Goal: Understand process/instructions: Learn how to perform a task or action

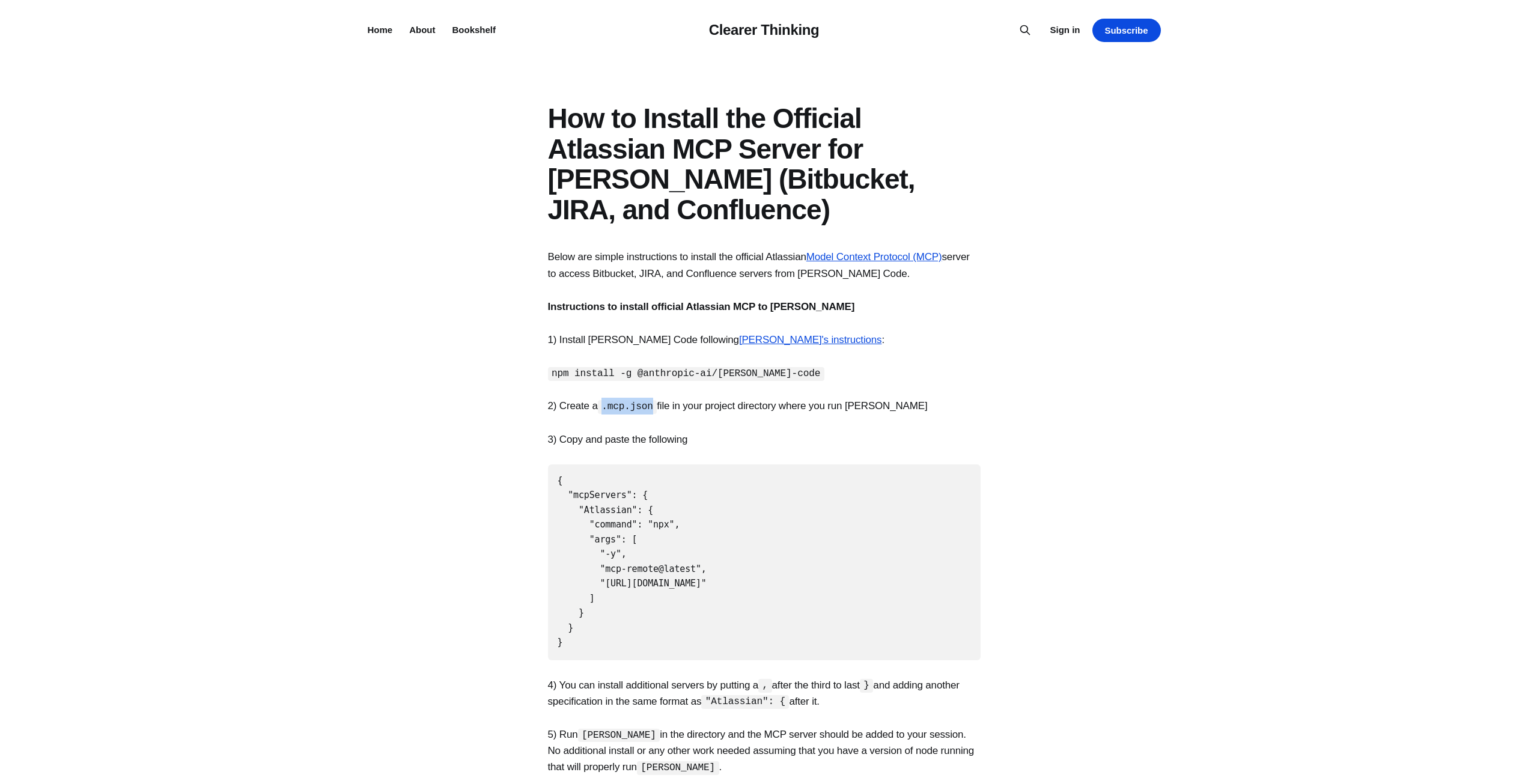
drag, startPoint x: 609, startPoint y: 406, endPoint x: 654, endPoint y: 409, distance: 45.1
click at [654, 408] on code ".mcp.json" at bounding box center [628, 407] width 60 height 14
copy code ".mcp.json"
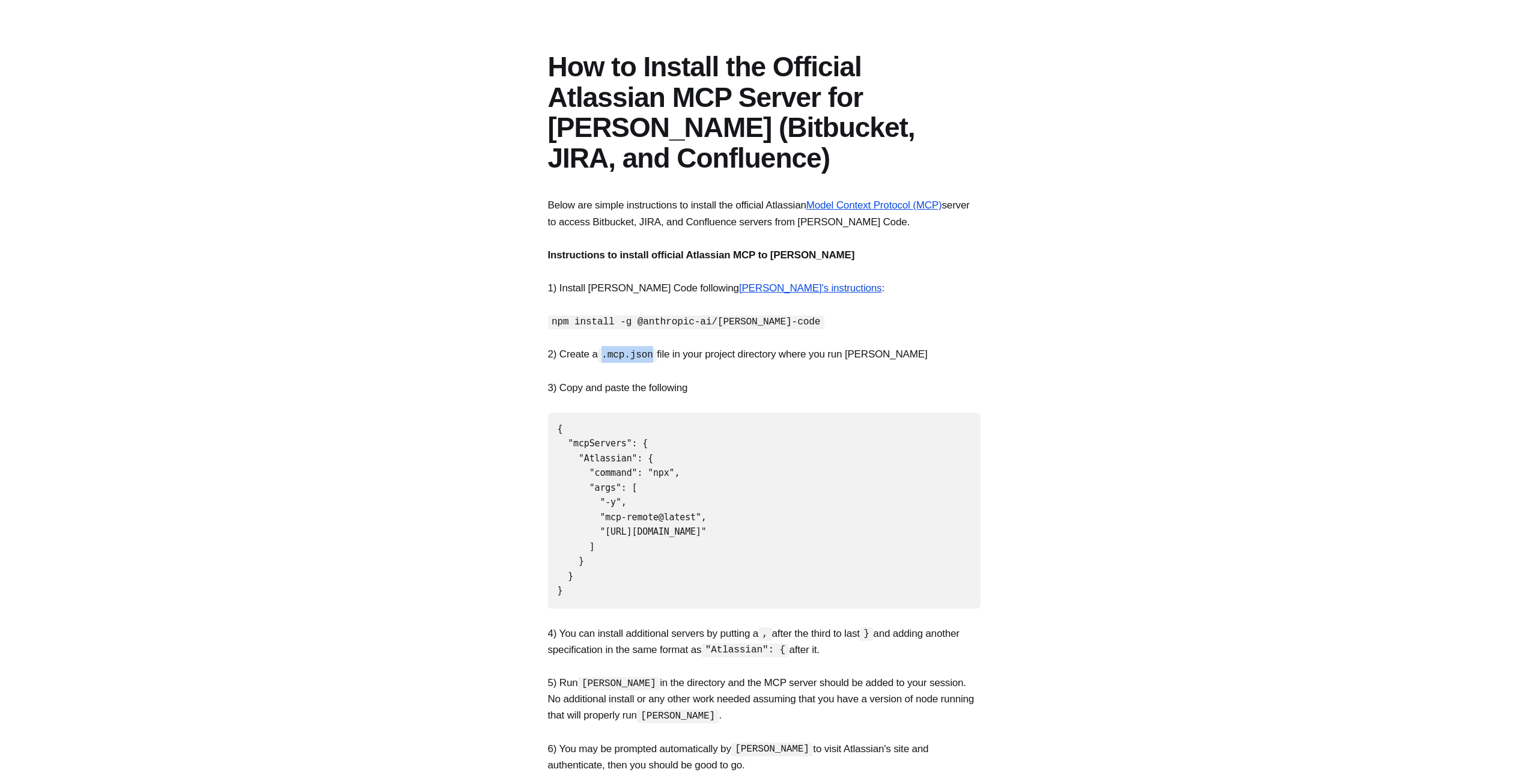
scroll to position [120, 0]
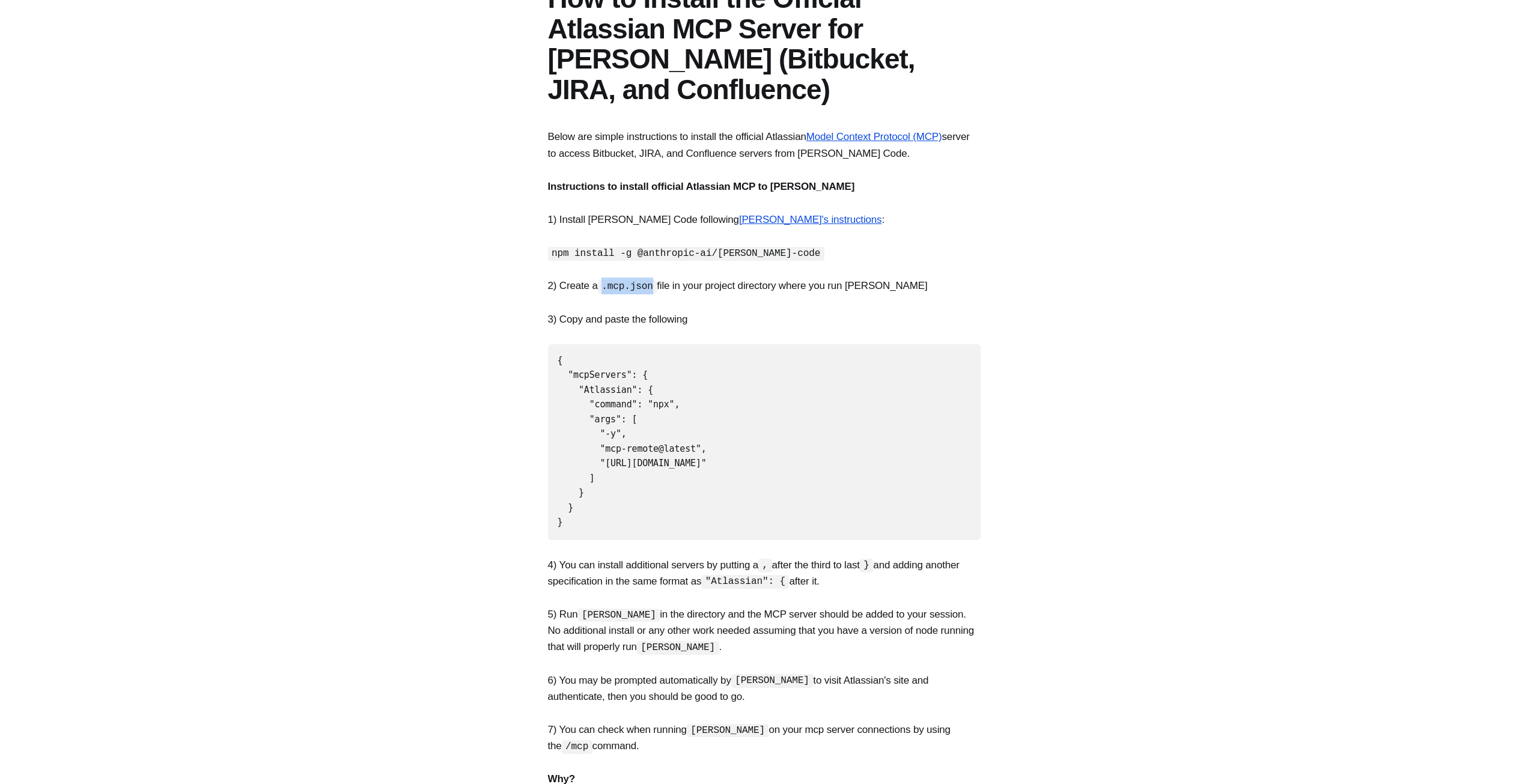
drag, startPoint x: 561, startPoint y: 507, endPoint x: 545, endPoint y: 360, distance: 147.9
click at [545, 360] on section "Below are simple instructions to install the official Atlassian Model Context P…" at bounding box center [764, 582] width 1528 height 906
copy code "{ "mcpServers": { "Atlassian": { "command": "npx", "args": [ "-y", "mcp-remote@…"
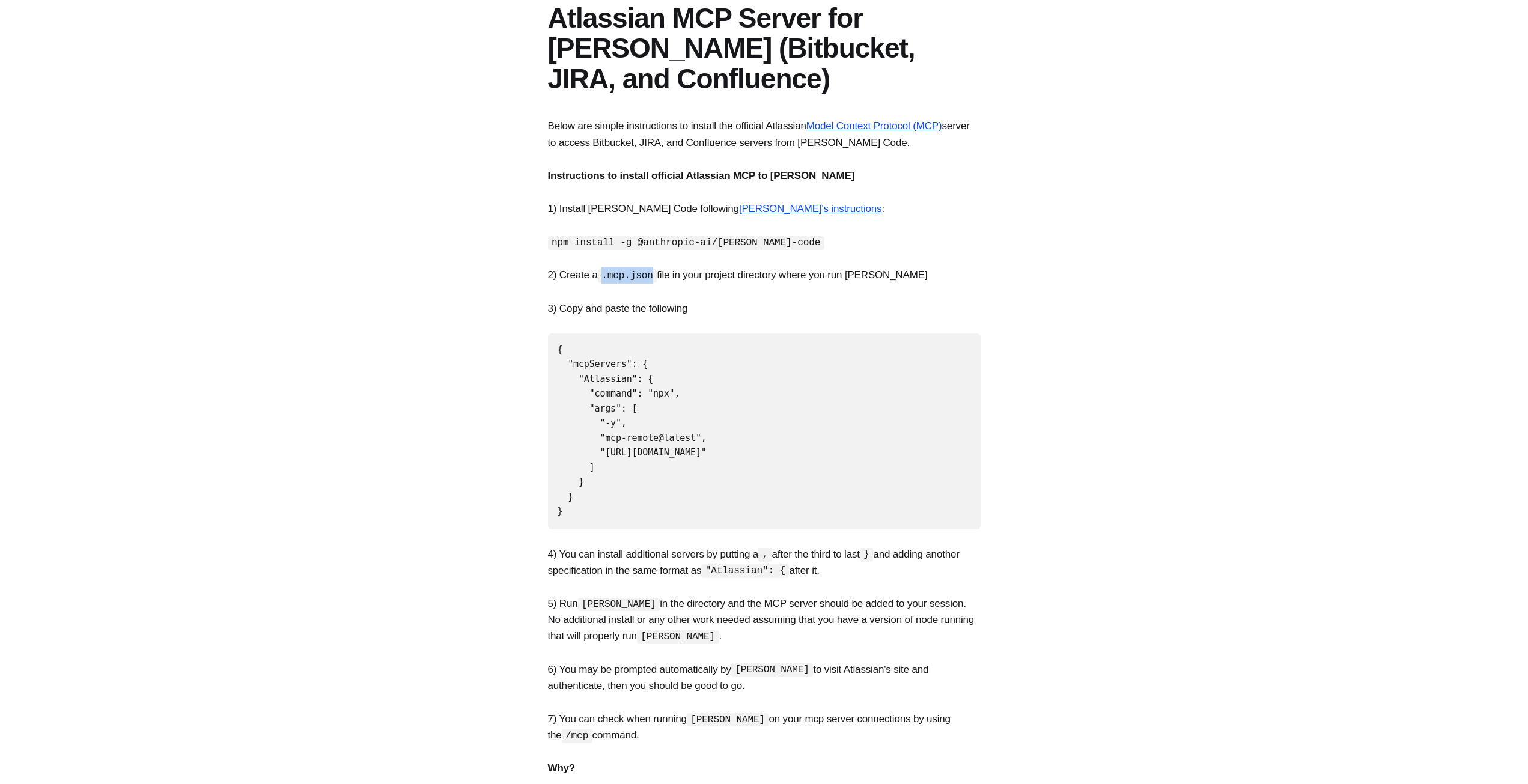
scroll to position [0, 0]
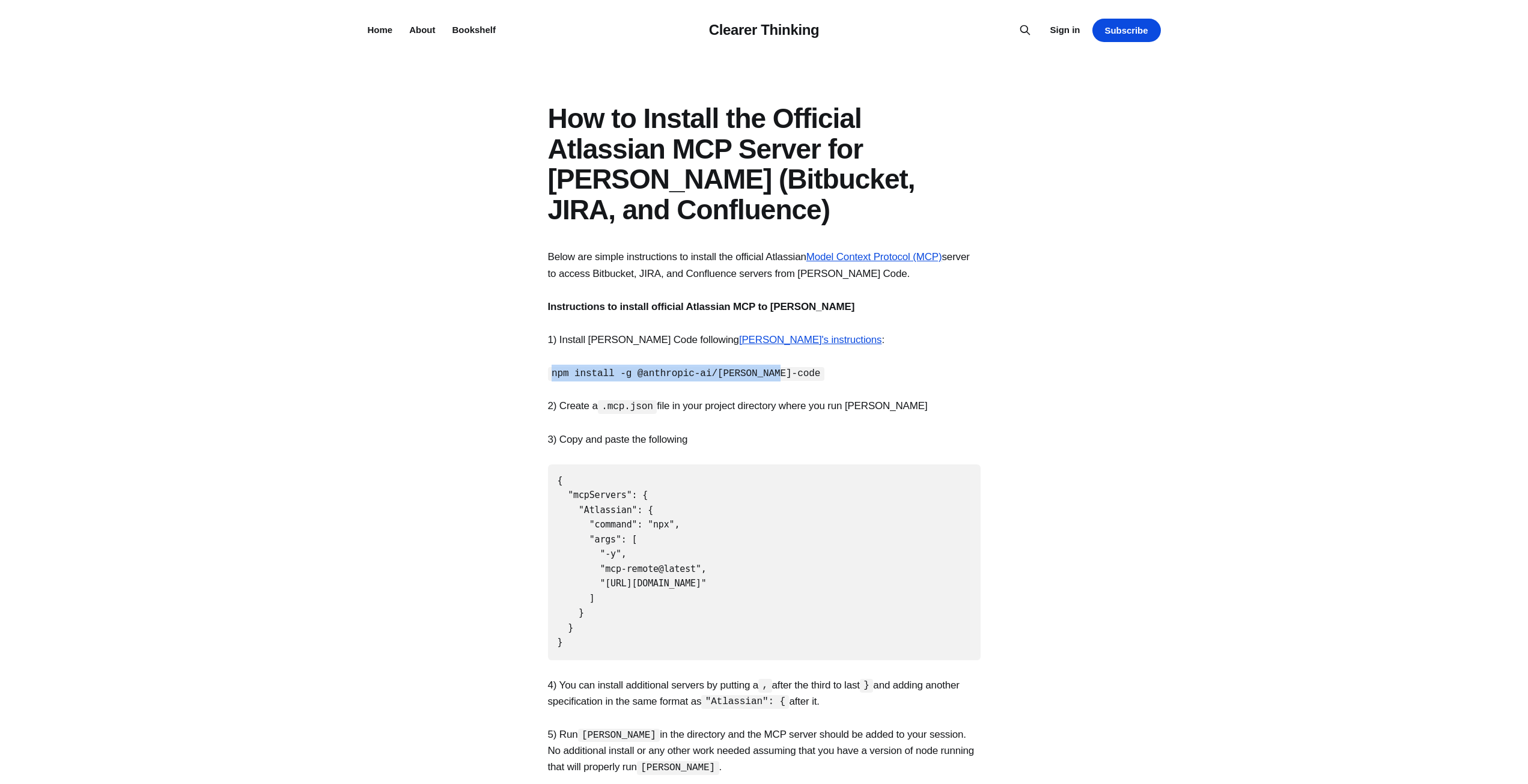
drag, startPoint x: 551, startPoint y: 371, endPoint x: 759, endPoint y: 375, distance: 208.0
click at [759, 375] on code "npm install -g @anthropic-ai/[PERSON_NAME]-code" at bounding box center [686, 374] width 277 height 14
copy code "npm install -g @anthropic-ai/[PERSON_NAME]-code"
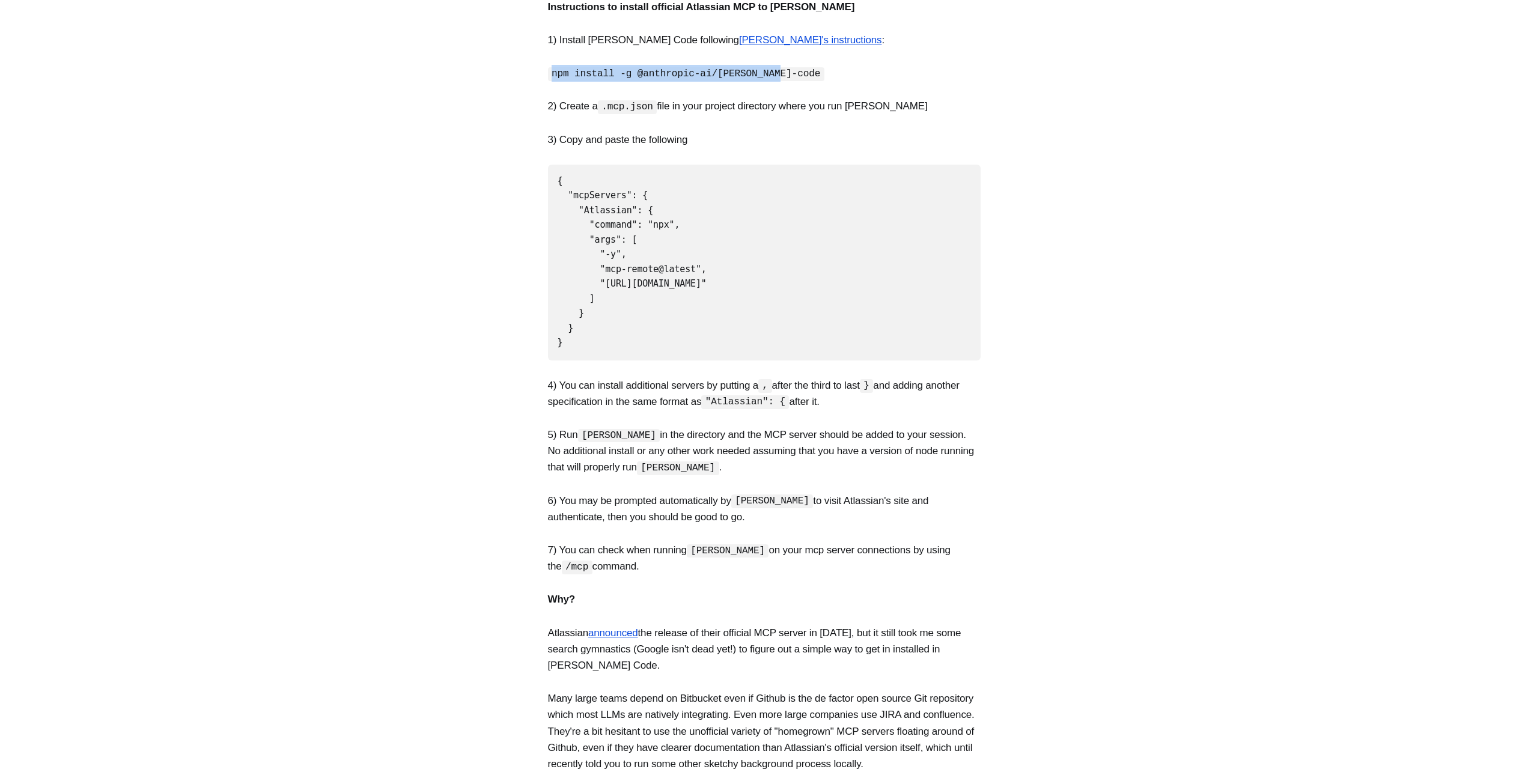
scroll to position [300, 0]
